Goal: Ask a question

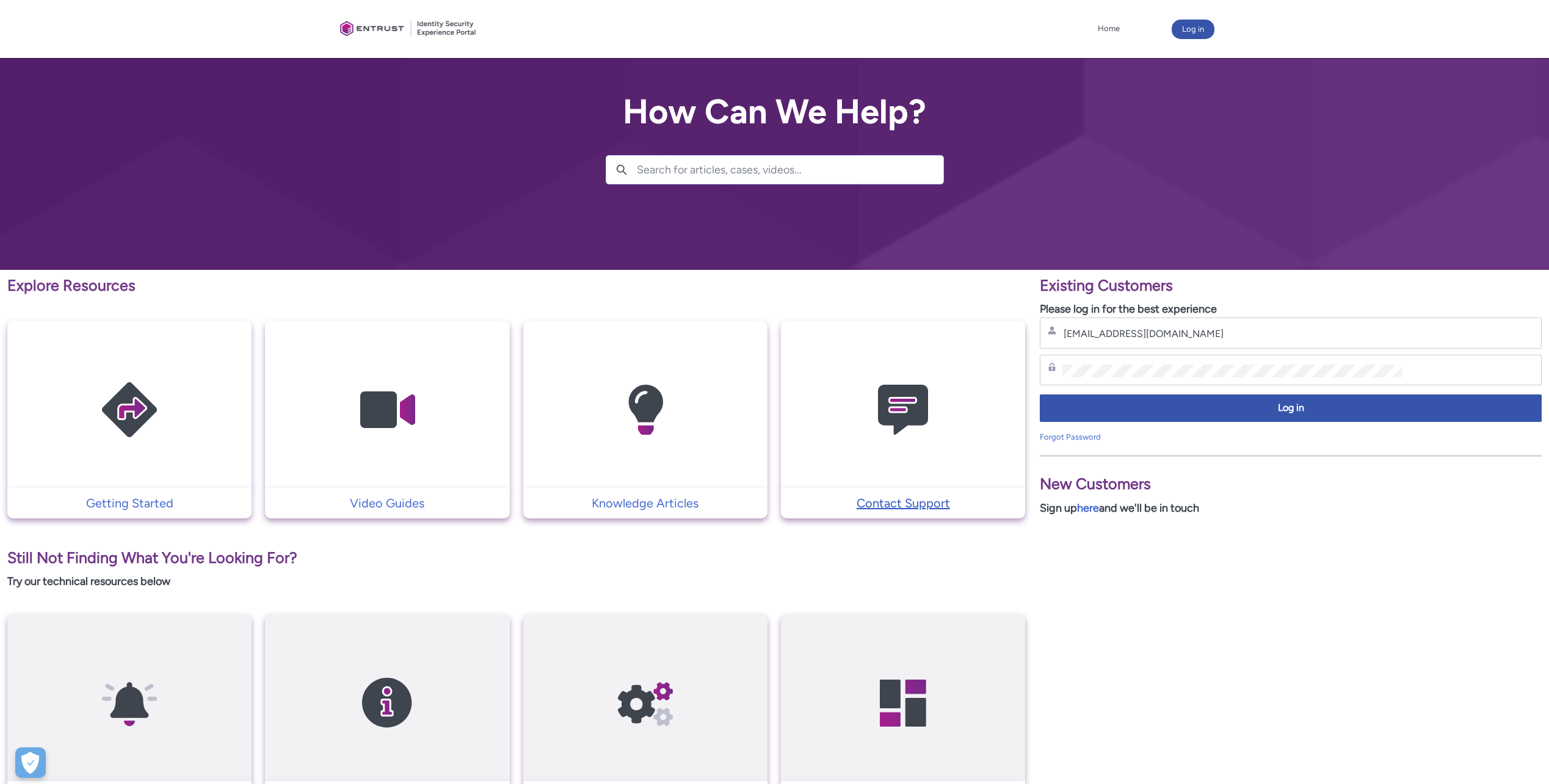
click at [908, 504] on p "Contact Support" at bounding box center [903, 503] width 232 height 19
click at [905, 503] on p "Contact Support" at bounding box center [903, 503] width 232 height 19
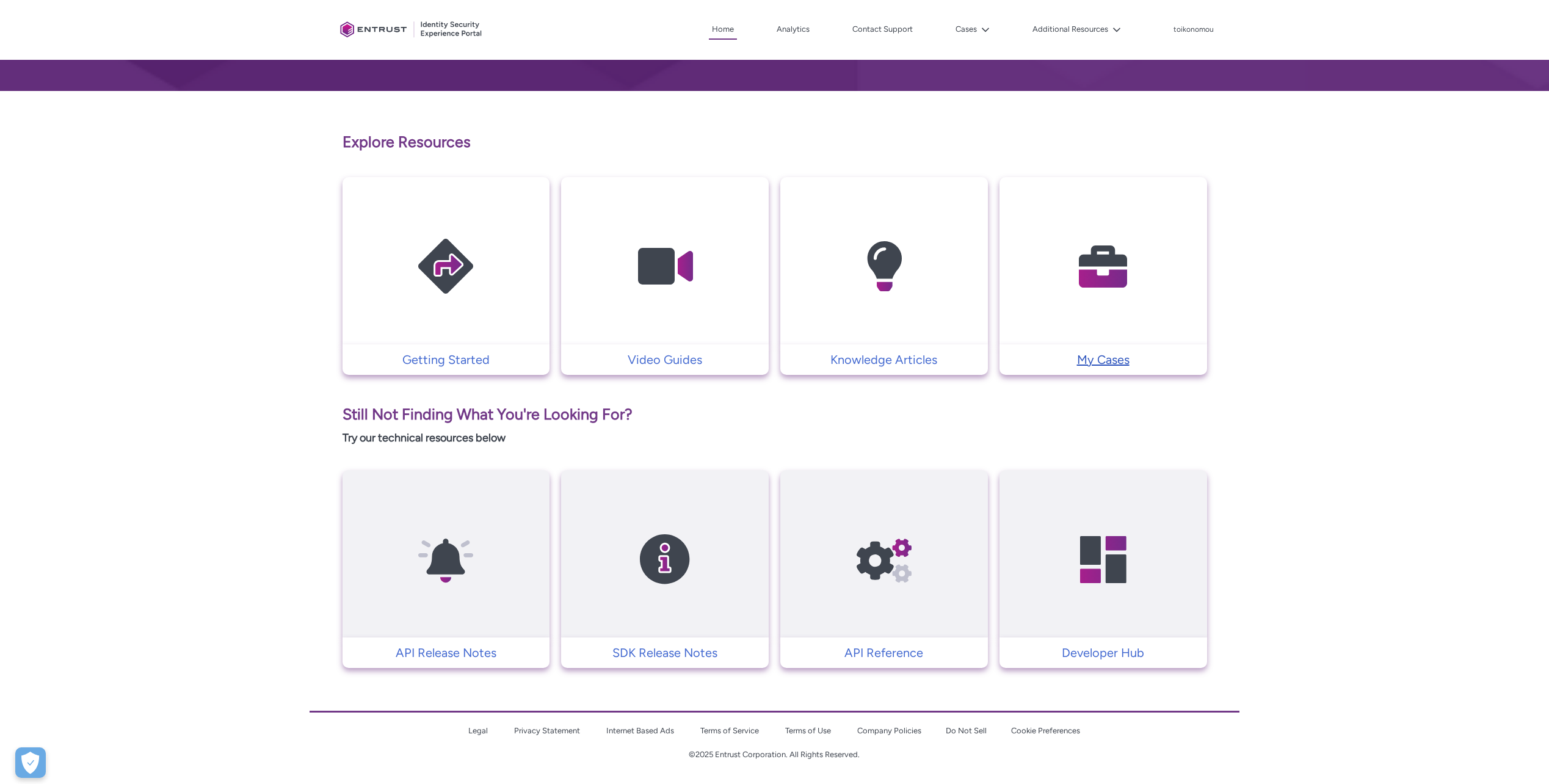
click at [1089, 362] on p "My Cases" at bounding box center [1103, 359] width 195 height 19
